Goal: Task Accomplishment & Management: Manage account settings

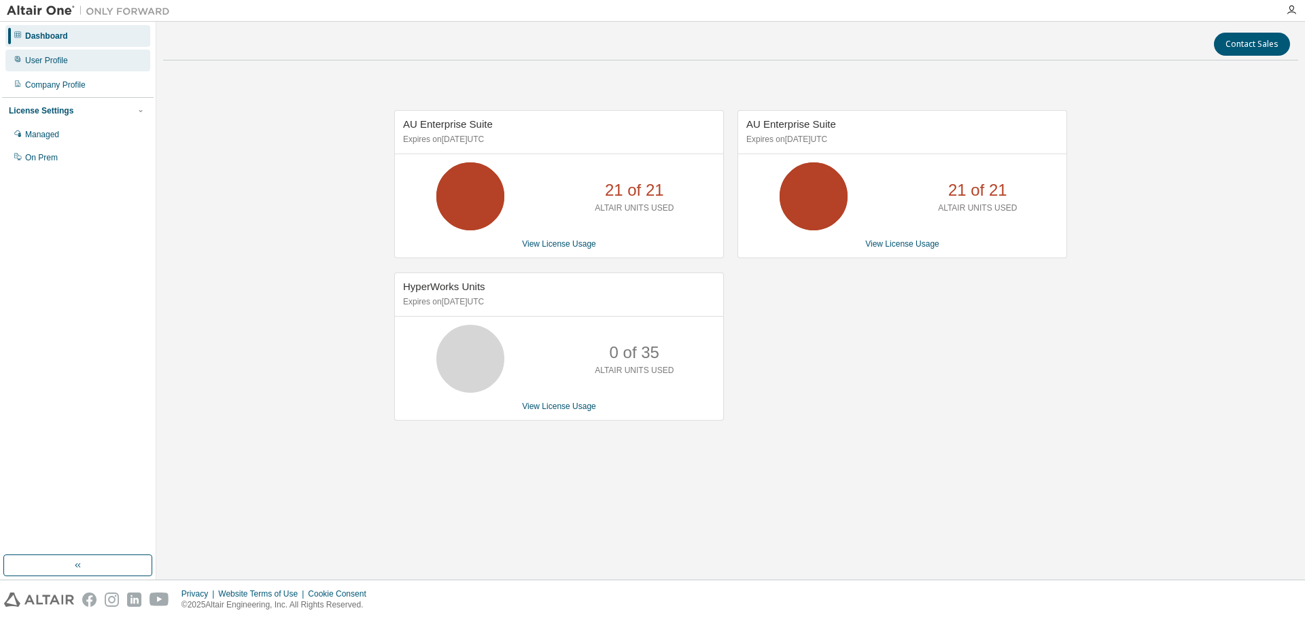
click at [63, 60] on div "User Profile" at bounding box center [46, 60] width 43 height 11
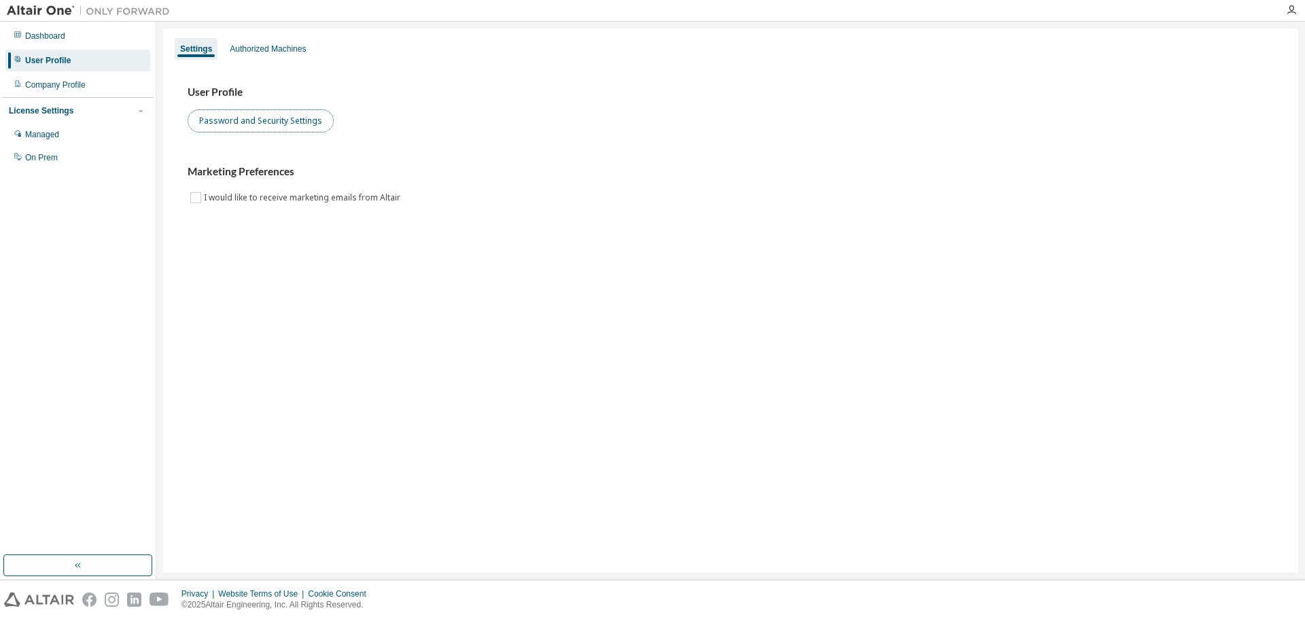
click at [268, 126] on button "Password and Security Settings" at bounding box center [261, 120] width 146 height 23
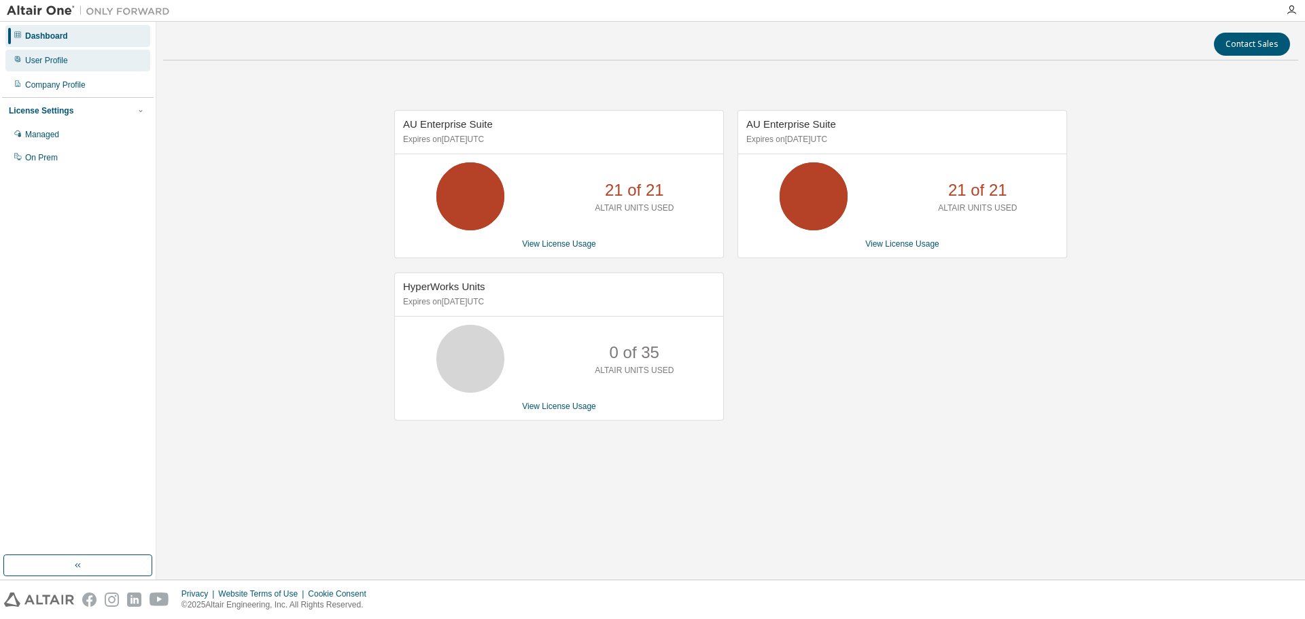
click at [76, 65] on div "User Profile" at bounding box center [77, 61] width 145 height 22
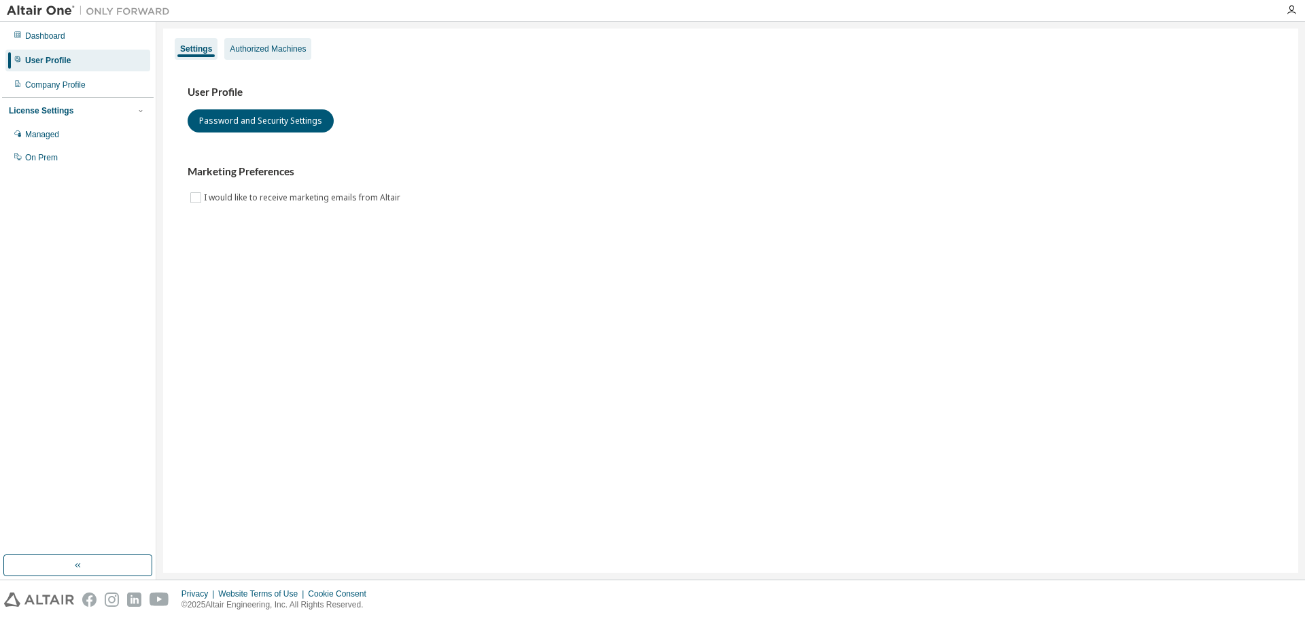
click at [289, 54] on div "Authorized Machines" at bounding box center [268, 48] width 76 height 11
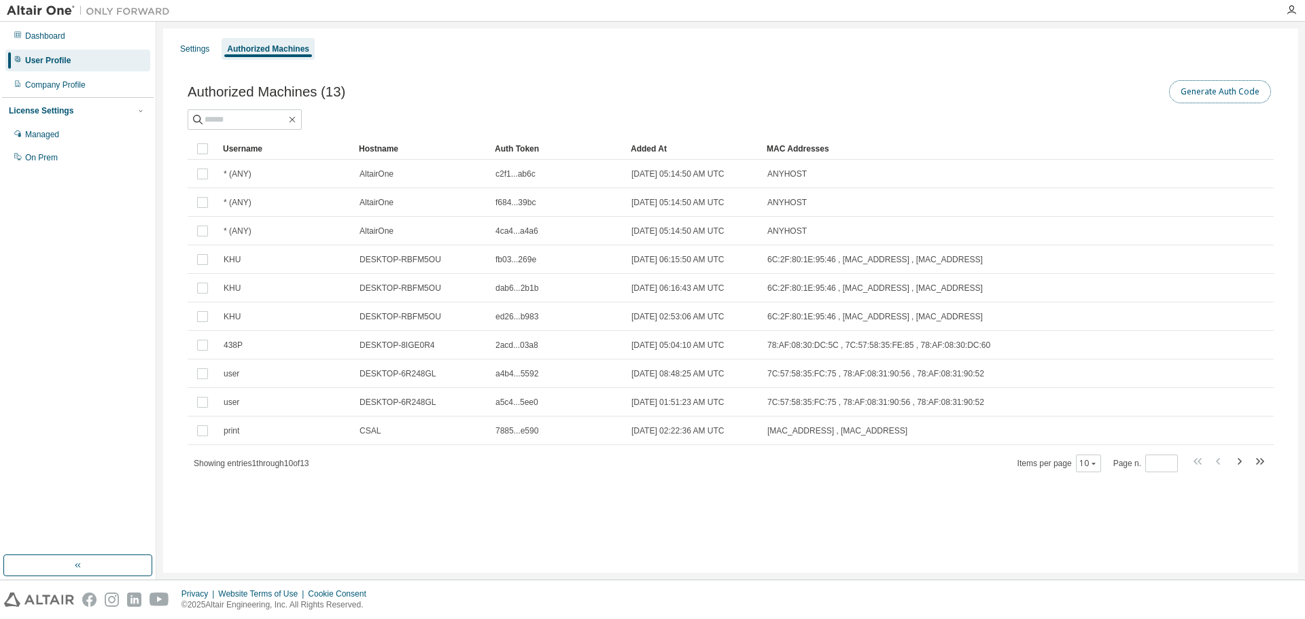
click at [1246, 94] on button "Generate Auth Code" at bounding box center [1220, 91] width 102 height 23
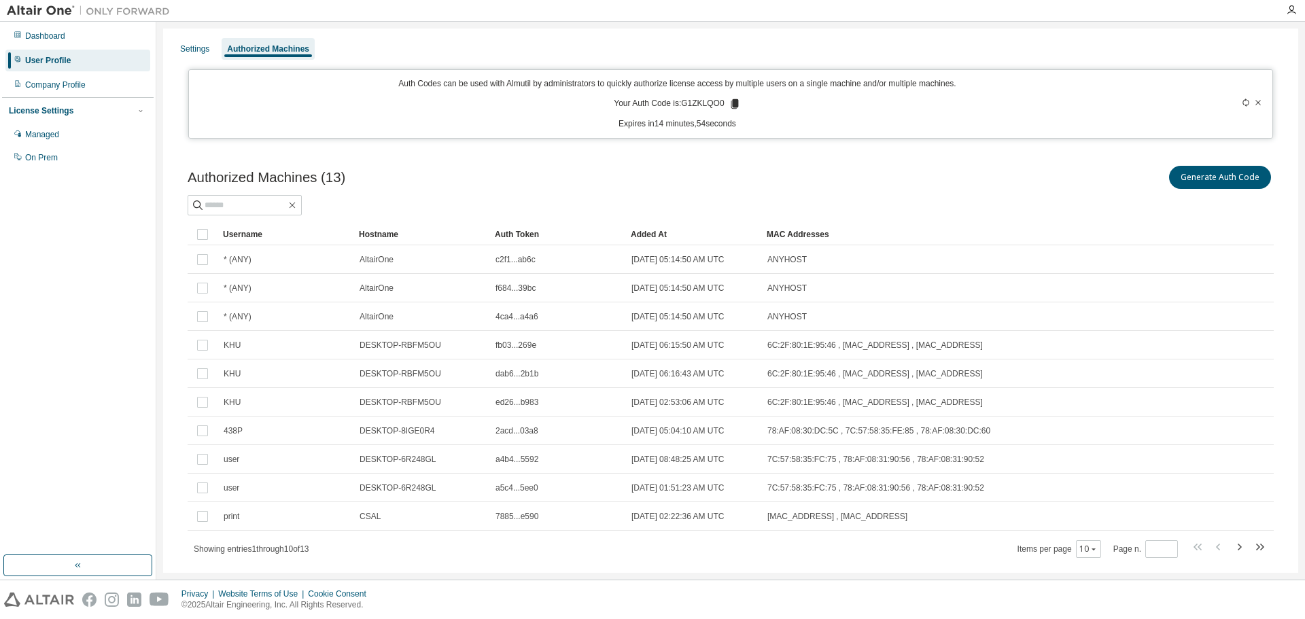
scroll to position [29, 0]
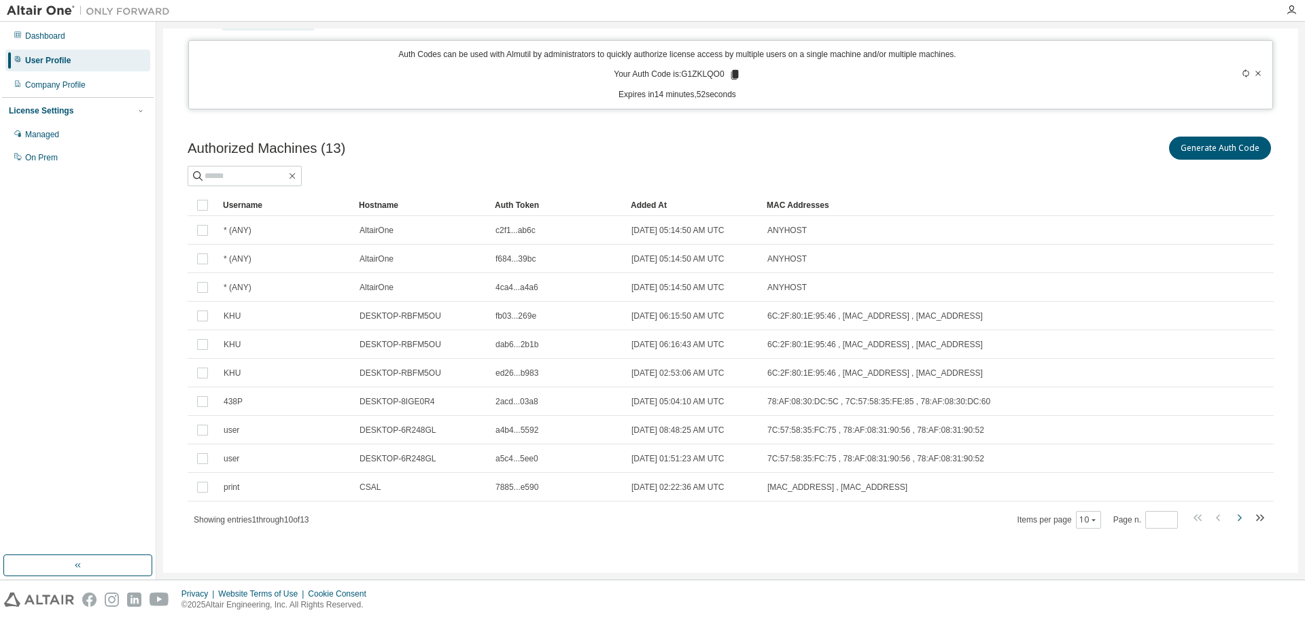
click at [1231, 515] on icon "button" at bounding box center [1239, 518] width 16 height 16
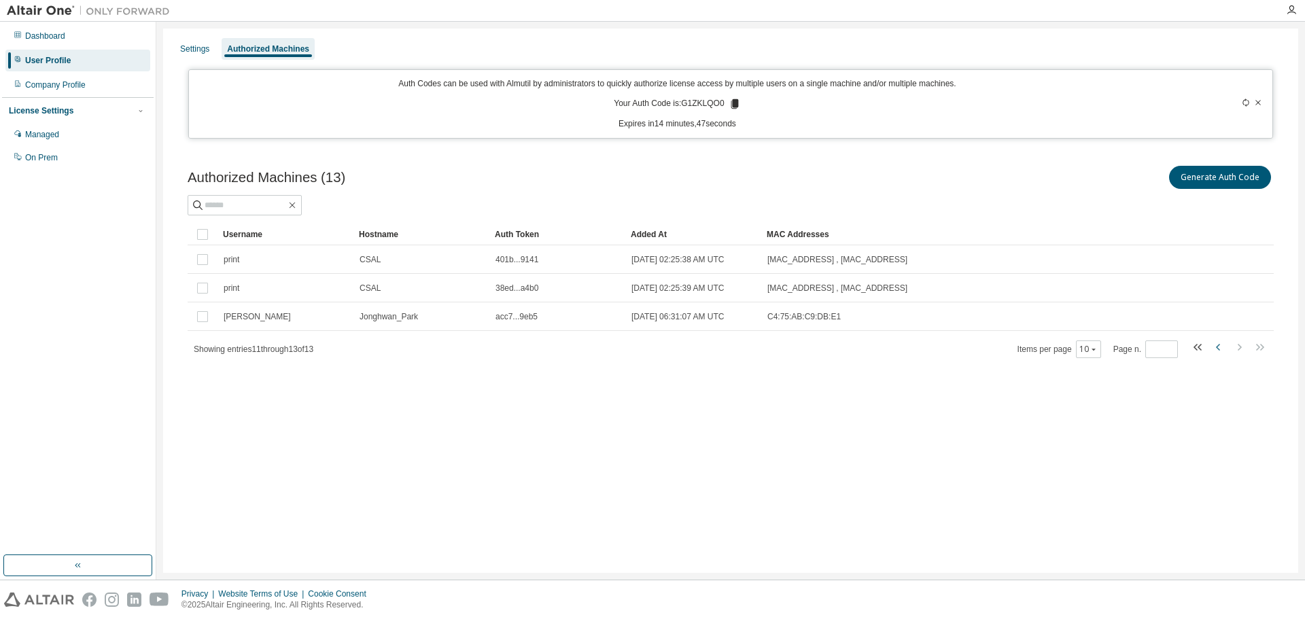
click at [1219, 345] on icon "button" at bounding box center [1218, 347] width 4 height 7
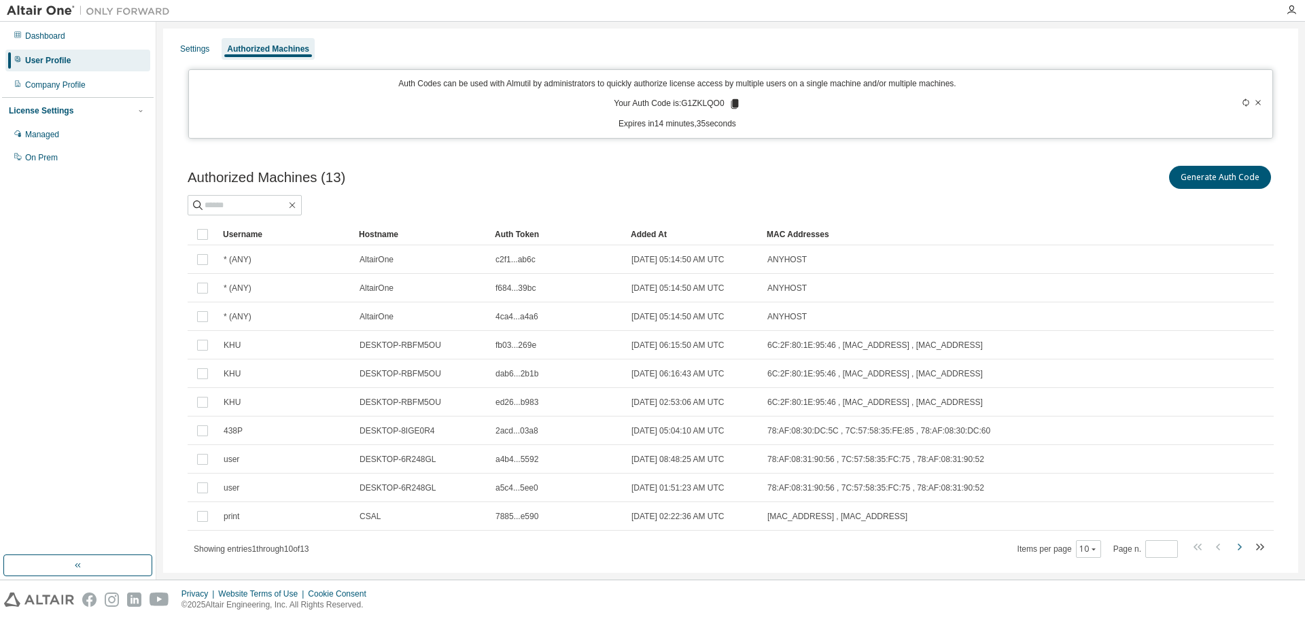
click at [1234, 551] on icon "button" at bounding box center [1239, 547] width 16 height 16
type input "*"
